Goal: Task Accomplishment & Management: Manage account settings

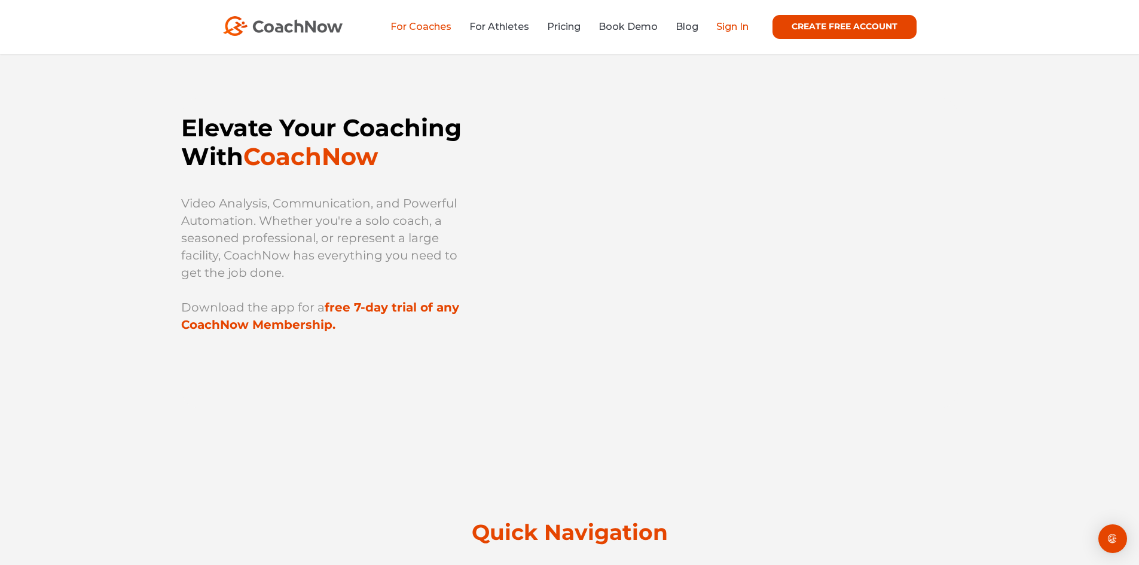
click at [733, 26] on link "Sign In" at bounding box center [732, 26] width 32 height 11
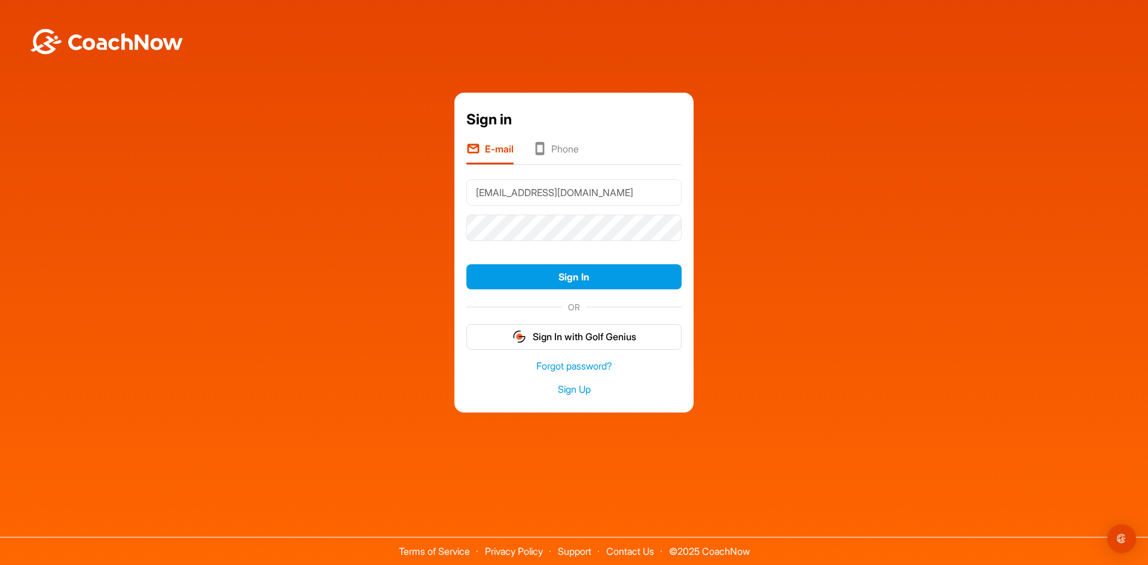
type input "[EMAIL_ADDRESS][DOMAIN_NAME]"
click at [466, 264] on button "Sign In" at bounding box center [573, 277] width 215 height 26
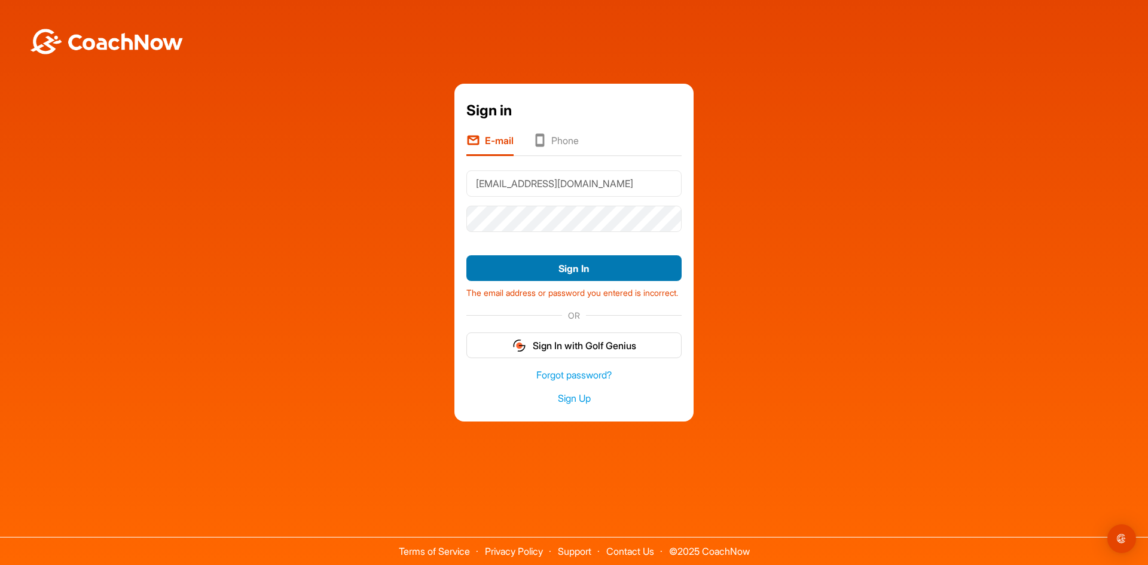
click at [568, 255] on button "Sign In" at bounding box center [573, 268] width 215 height 26
click at [405, 212] on div "Sign in E-mail Phone [EMAIL_ADDRESS][DOMAIN_NAME] Sign In The email address or …" at bounding box center [574, 252] width 1136 height 337
click at [516, 259] on button "Sign In" at bounding box center [573, 268] width 215 height 26
click at [546, 382] on link "Forgot password?" at bounding box center [573, 375] width 215 height 14
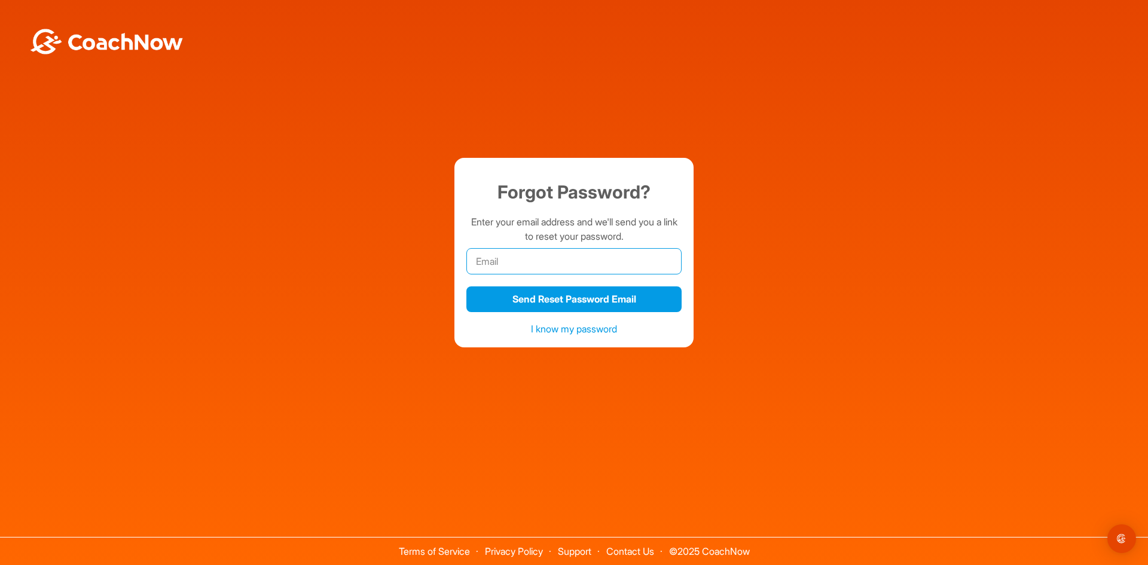
click at [548, 265] on input "email" at bounding box center [573, 261] width 215 height 26
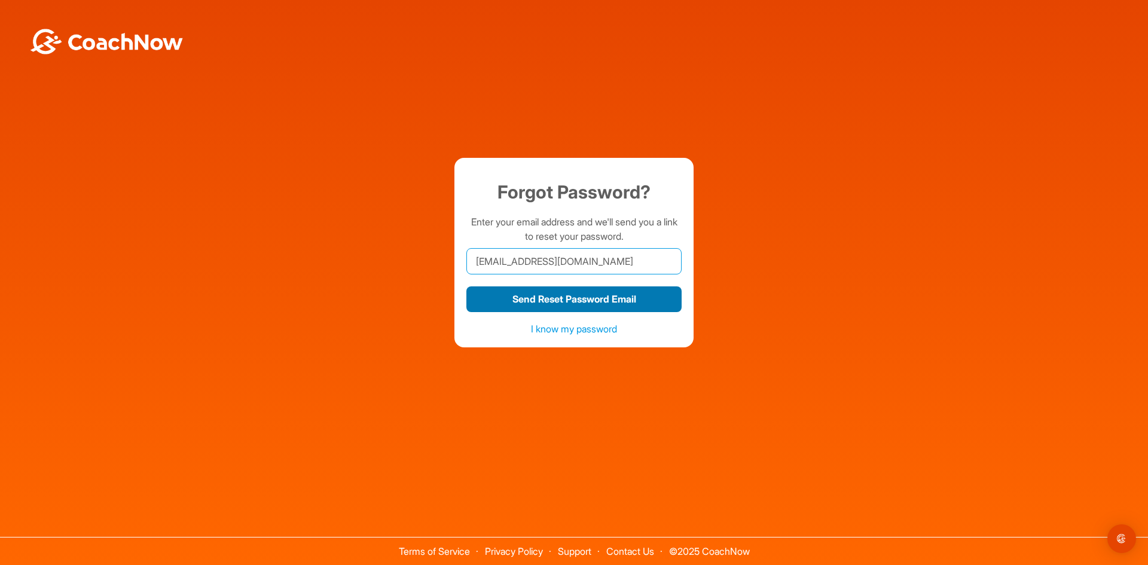
type input "[EMAIL_ADDRESS][DOMAIN_NAME]"
click at [611, 308] on button "Send Reset Password Email" at bounding box center [573, 299] width 215 height 26
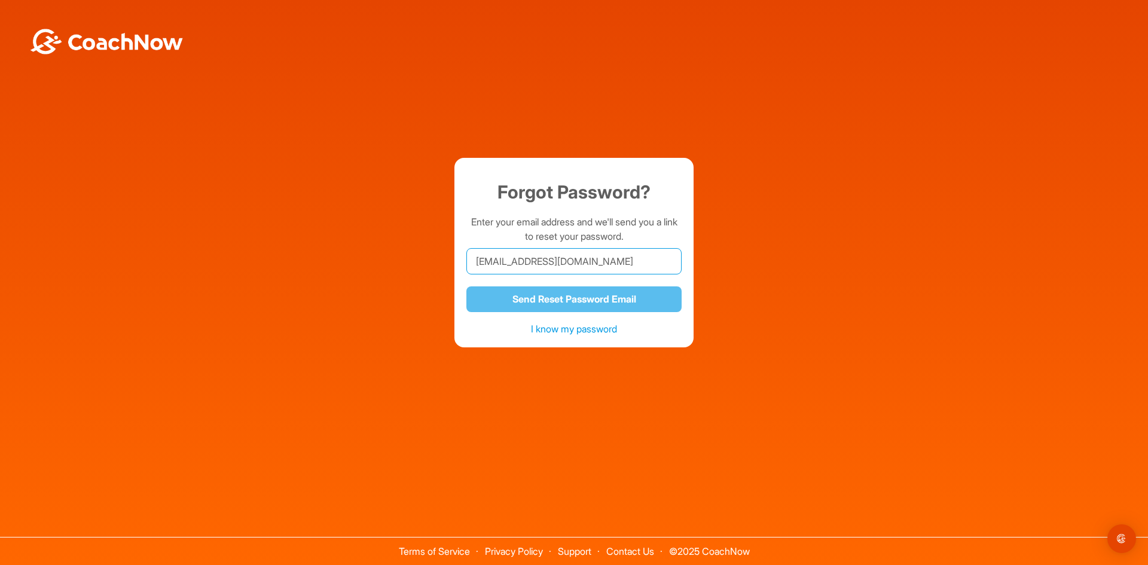
click at [635, 256] on input "[EMAIL_ADDRESS][DOMAIN_NAME]" at bounding box center [573, 261] width 215 height 26
click at [623, 268] on input "[EMAIL_ADDRESS][DOMAIN_NAME]" at bounding box center [573, 261] width 215 height 26
